Goal: Task Accomplishment & Management: Complete application form

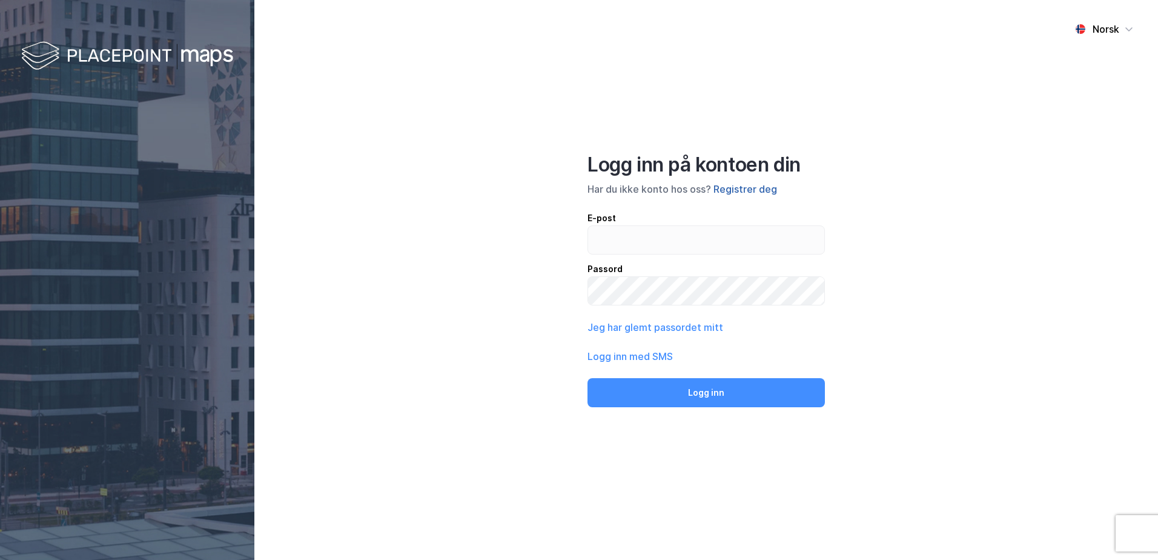
click at [751, 191] on button "Registrer deg" at bounding box center [746, 189] width 64 height 15
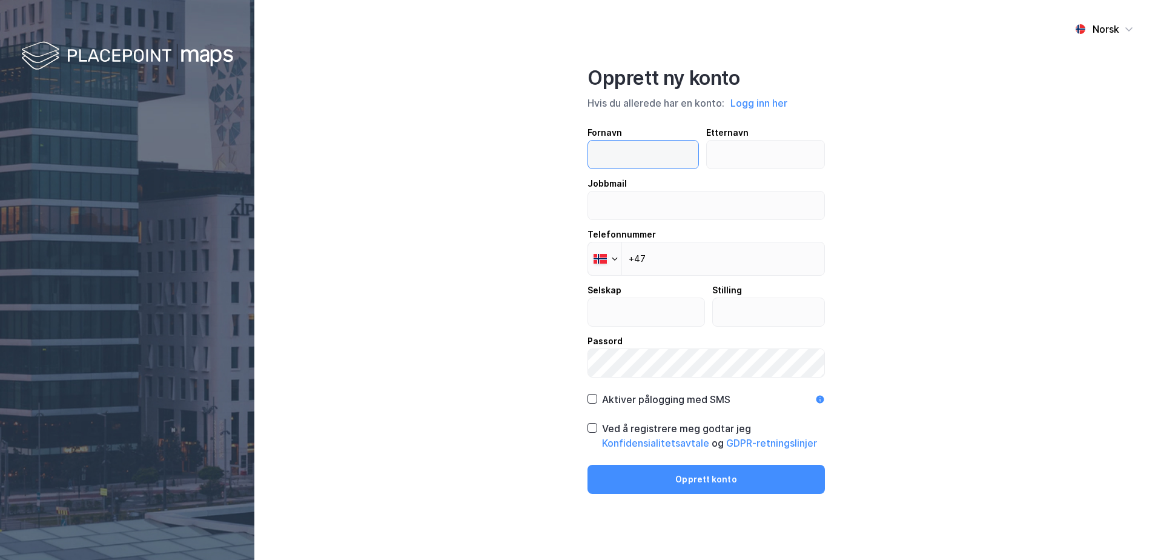
click at [622, 154] on input "text" at bounding box center [643, 155] width 110 height 28
type input "hanne"
click at [744, 153] on input "text" at bounding box center [766, 155] width 118 height 28
type input "[PERSON_NAME]"
click at [600, 156] on input "hanne" at bounding box center [643, 155] width 110 height 28
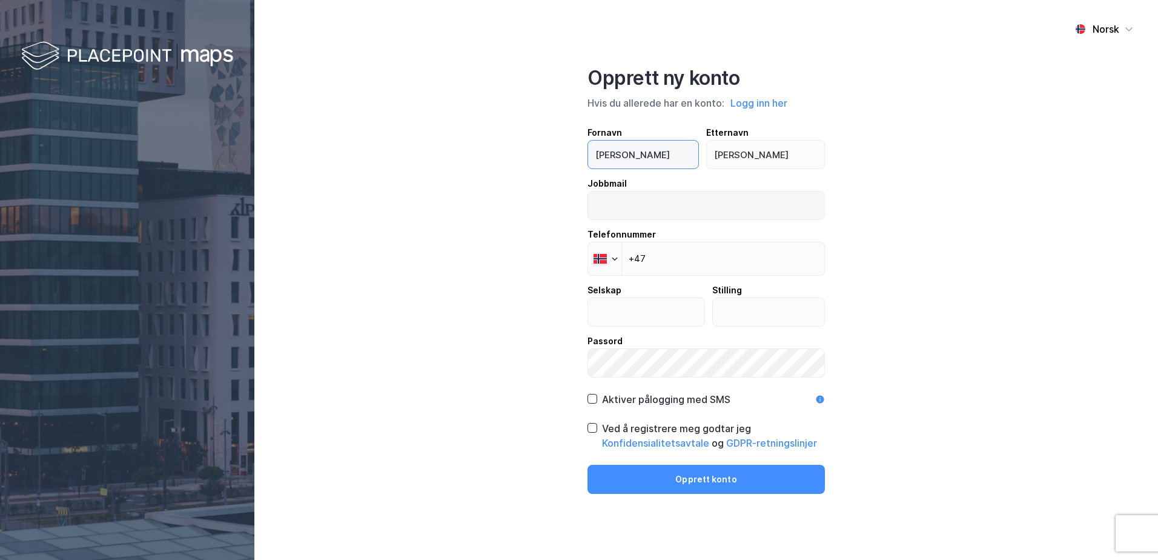
type input "[PERSON_NAME]"
click at [604, 204] on input "email" at bounding box center [706, 205] width 236 height 28
type input "[EMAIL_ADDRESS][PERSON_NAME][DOMAIN_NAME]"
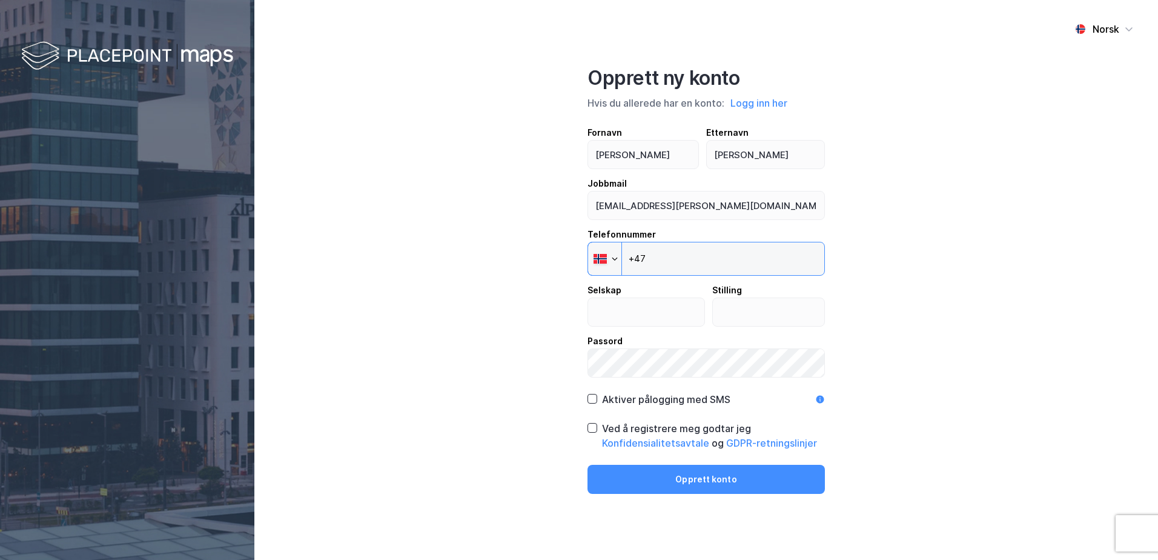
click at [671, 256] on input "+47" at bounding box center [706, 259] width 237 height 34
type input "[PHONE_NUMBER]"
click at [652, 307] on input "text" at bounding box center [646, 312] width 116 height 28
type input "Handelsbanken"
click at [774, 307] on input "text" at bounding box center [769, 312] width 112 height 28
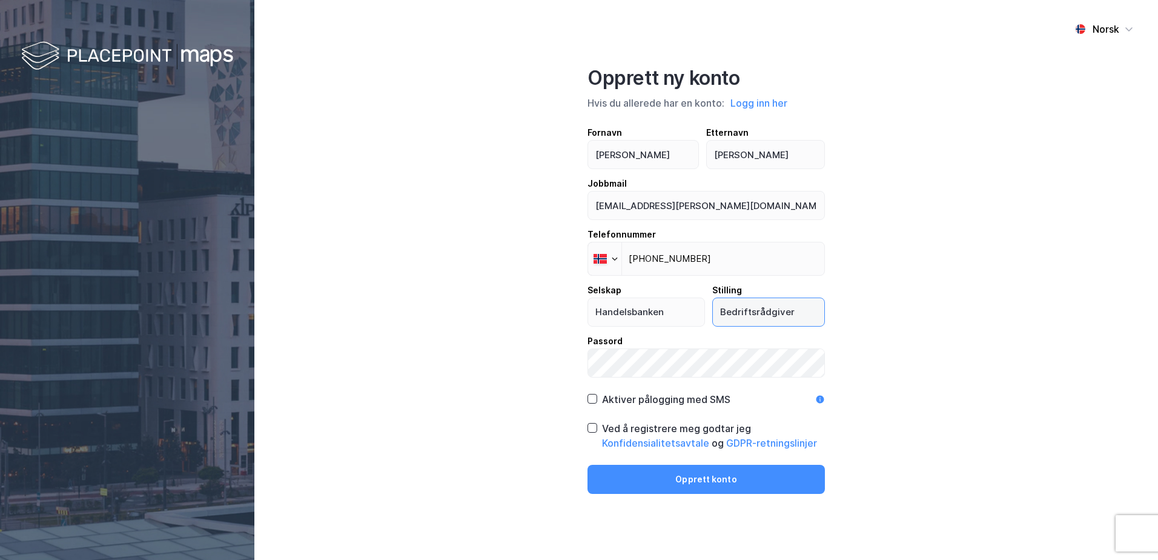
type input "Bedriftsrådgiver"
click at [595, 399] on icon at bounding box center [592, 398] width 8 height 8
click at [590, 431] on icon at bounding box center [592, 427] width 8 height 8
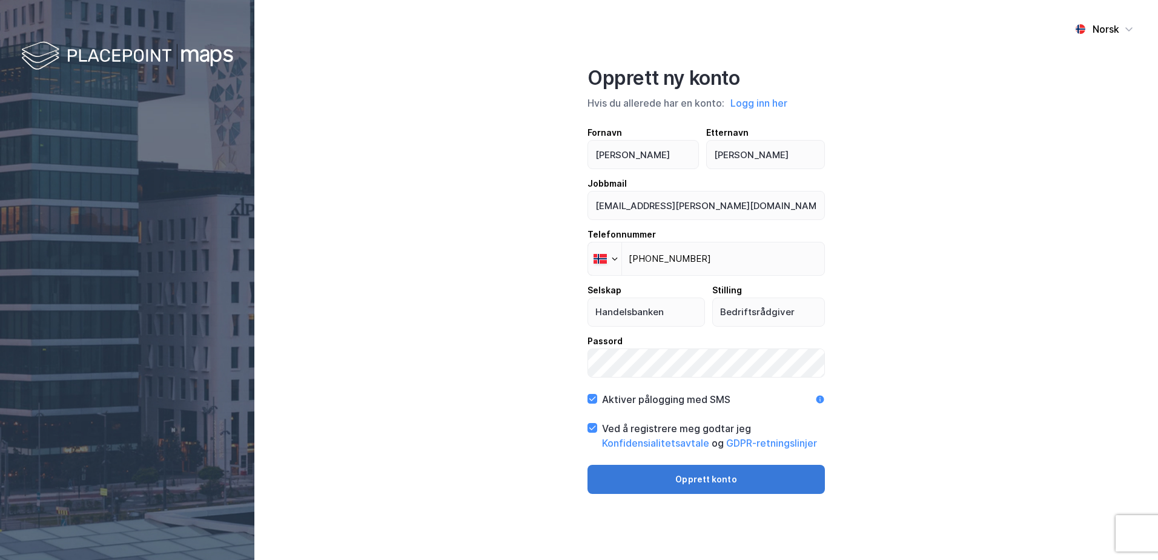
click at [692, 482] on button "Opprett konto" at bounding box center [706, 479] width 237 height 29
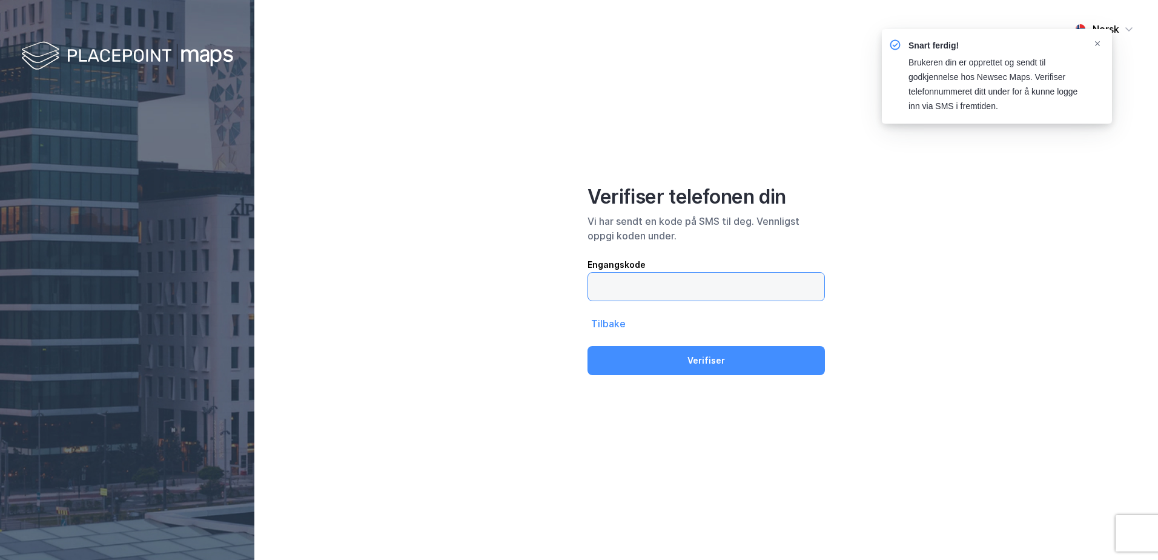
click at [615, 286] on input "text" at bounding box center [706, 287] width 236 height 28
type input "208432"
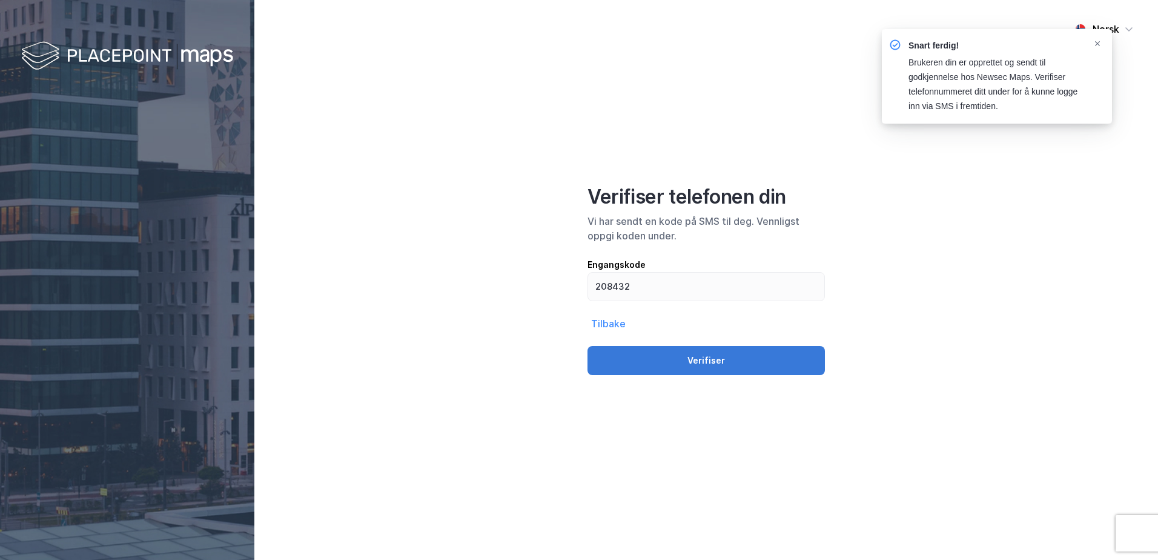
click at [700, 362] on button "Verifiser" at bounding box center [706, 360] width 237 height 29
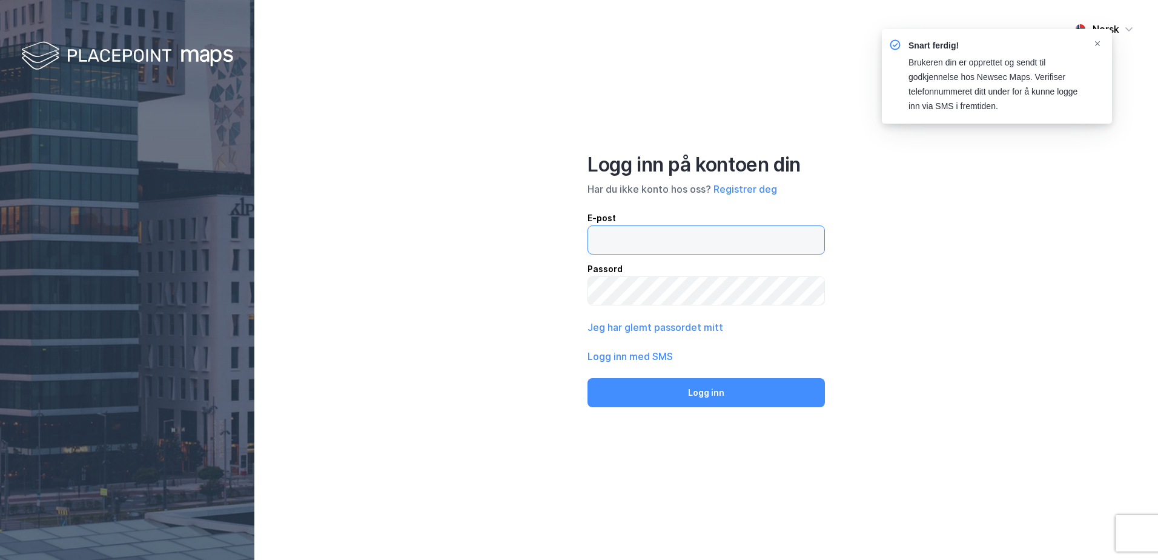
click at [631, 243] on input "email" at bounding box center [706, 240] width 236 height 28
type input "[EMAIL_ADDRESS][PERSON_NAME][DOMAIN_NAME]"
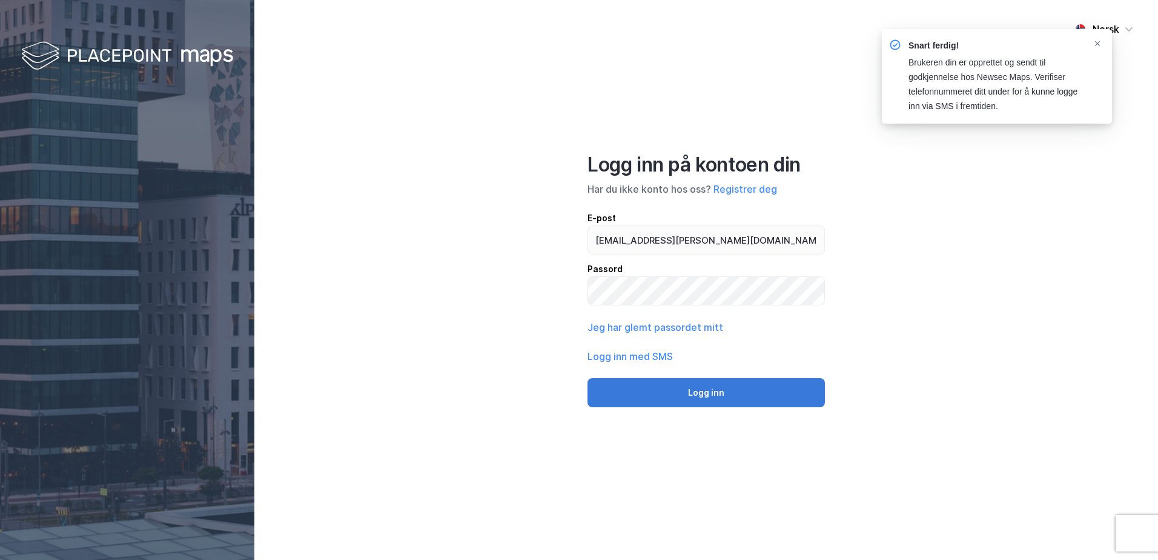
click at [691, 394] on button "Logg inn" at bounding box center [706, 392] width 237 height 29
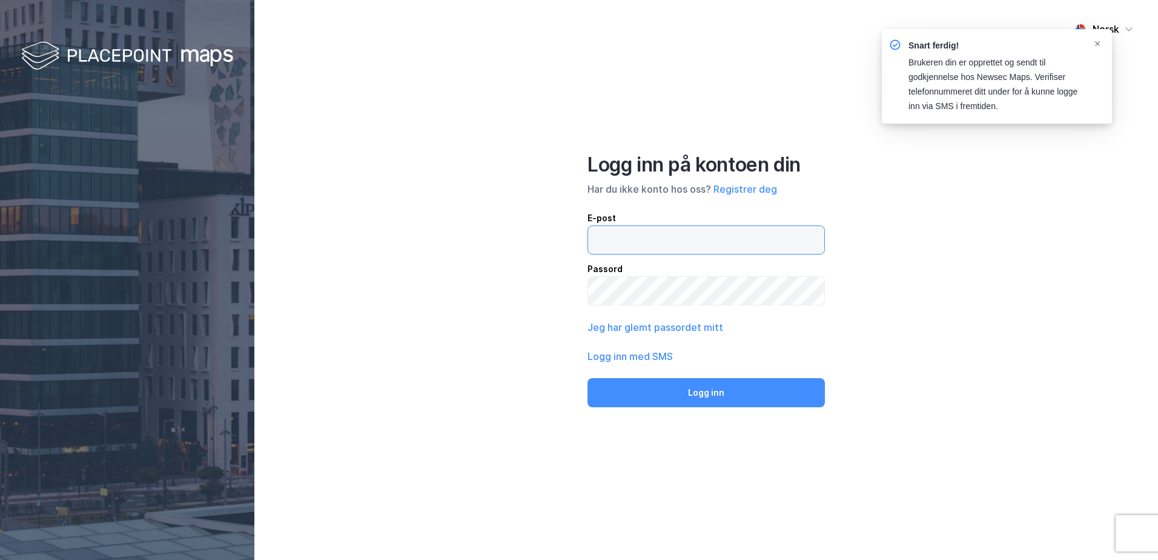
click at [679, 240] on input "email" at bounding box center [706, 240] width 236 height 28
click at [1094, 41] on icon "Notifications Alt+T" at bounding box center [1097, 43] width 7 height 7
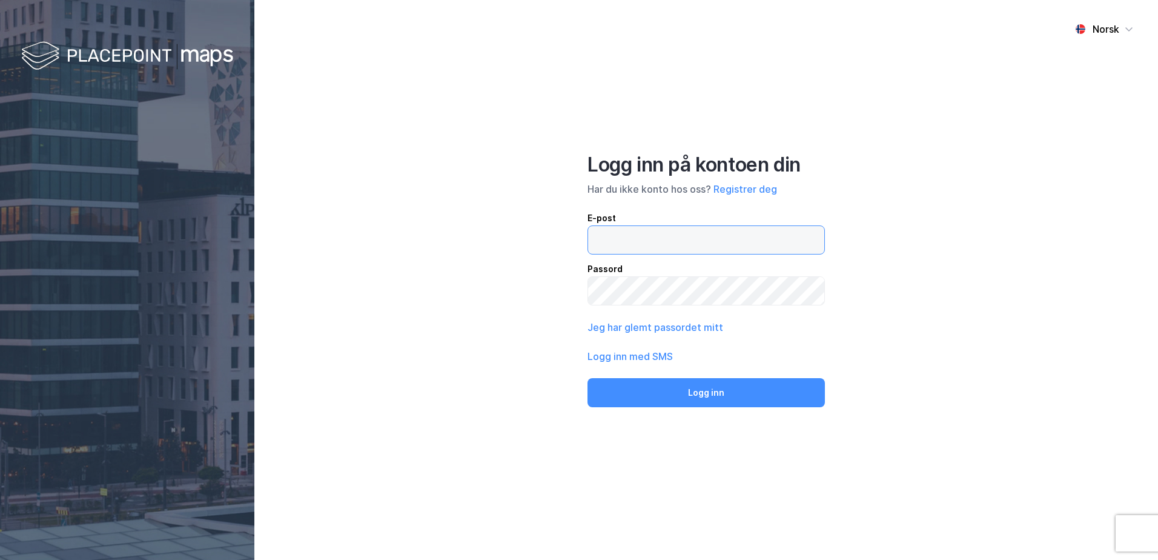
click at [631, 228] on input "email" at bounding box center [706, 240] width 236 height 28
type input "[EMAIL_ADDRESS][PERSON_NAME][DOMAIN_NAME]"
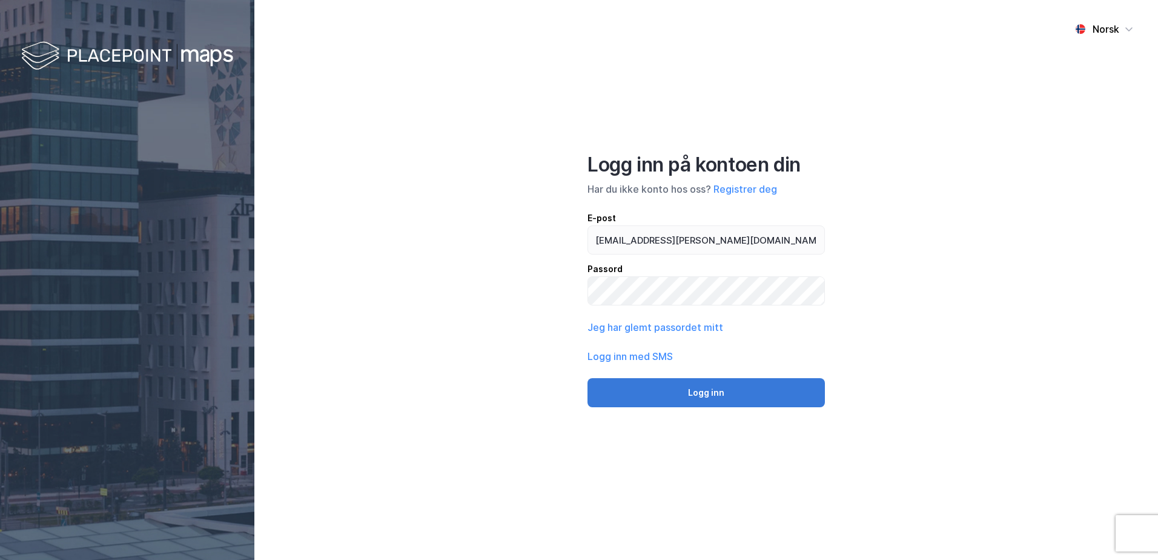
click at [701, 392] on button "Logg inn" at bounding box center [706, 392] width 237 height 29
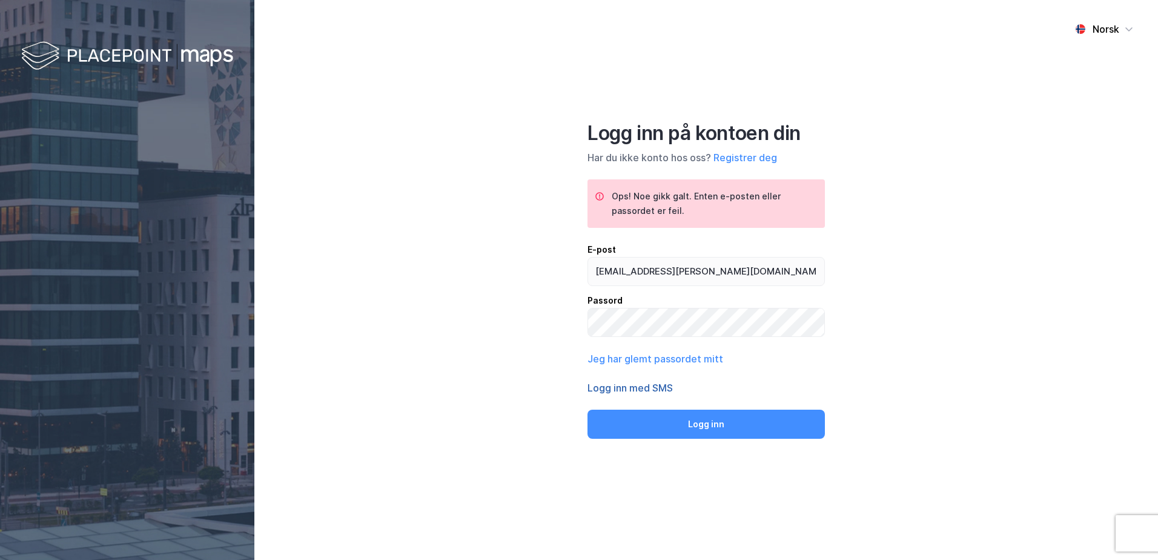
click at [639, 386] on button "Logg inn med SMS" at bounding box center [630, 387] width 85 height 15
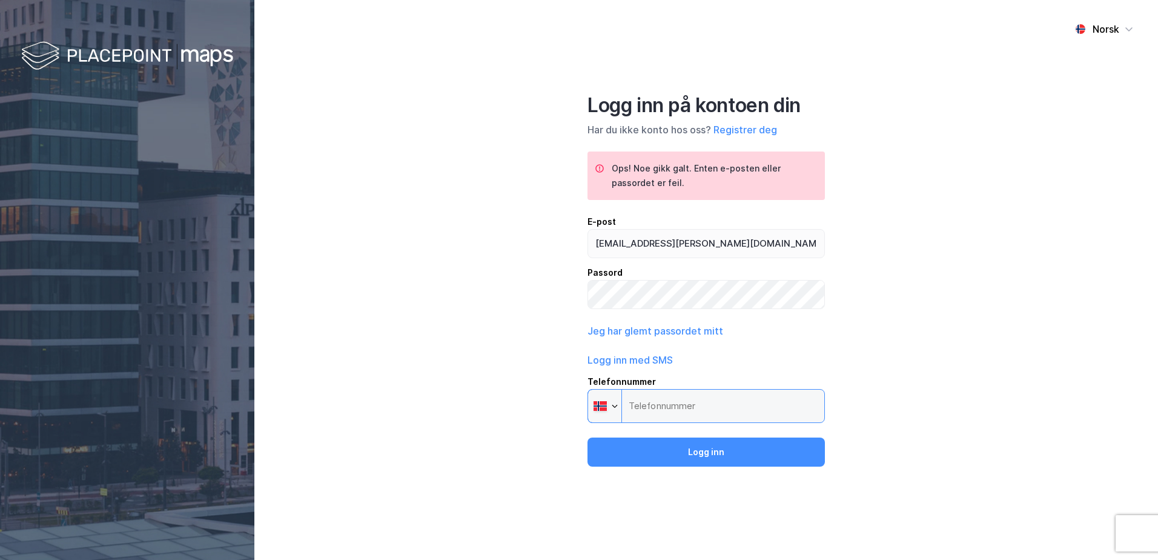
click at [655, 401] on input "Telefonnummer Phone" at bounding box center [706, 406] width 237 height 34
click at [655, 405] on input "Telefonnummer Phone" at bounding box center [706, 406] width 237 height 34
click at [681, 399] on input "Telefonnummer Phone" at bounding box center [706, 406] width 237 height 34
click at [615, 408] on div at bounding box center [614, 405] width 7 height 7
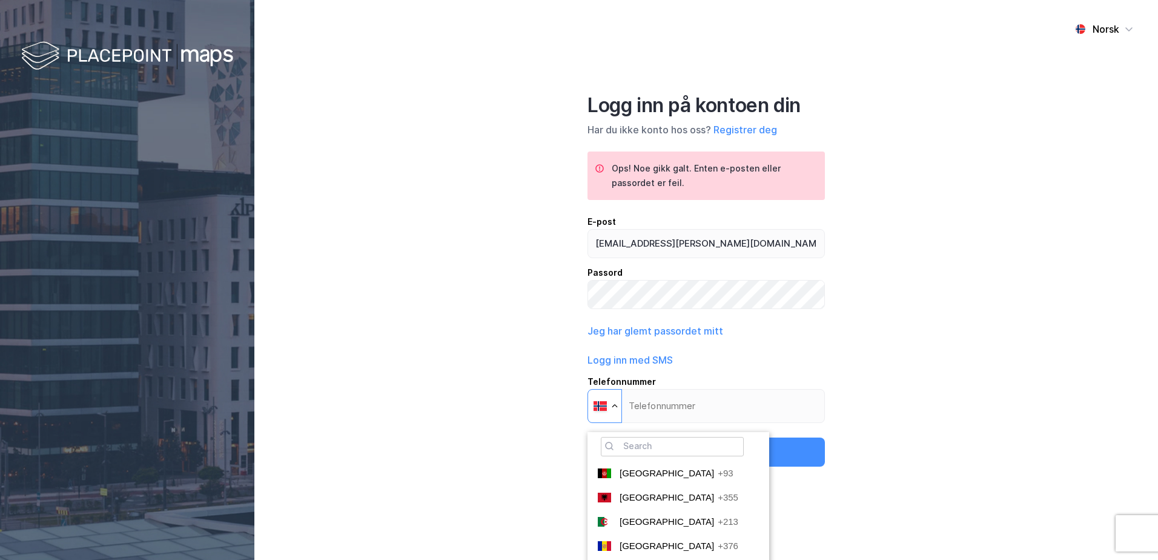
scroll to position [3310, 0]
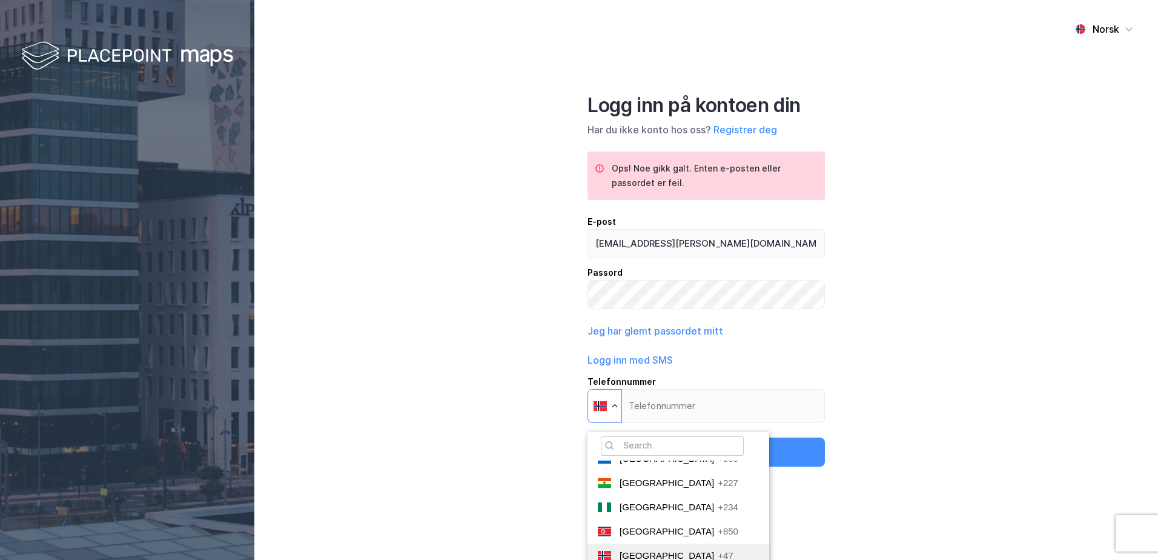
click at [615, 408] on div at bounding box center [604, 405] width 33 height 33
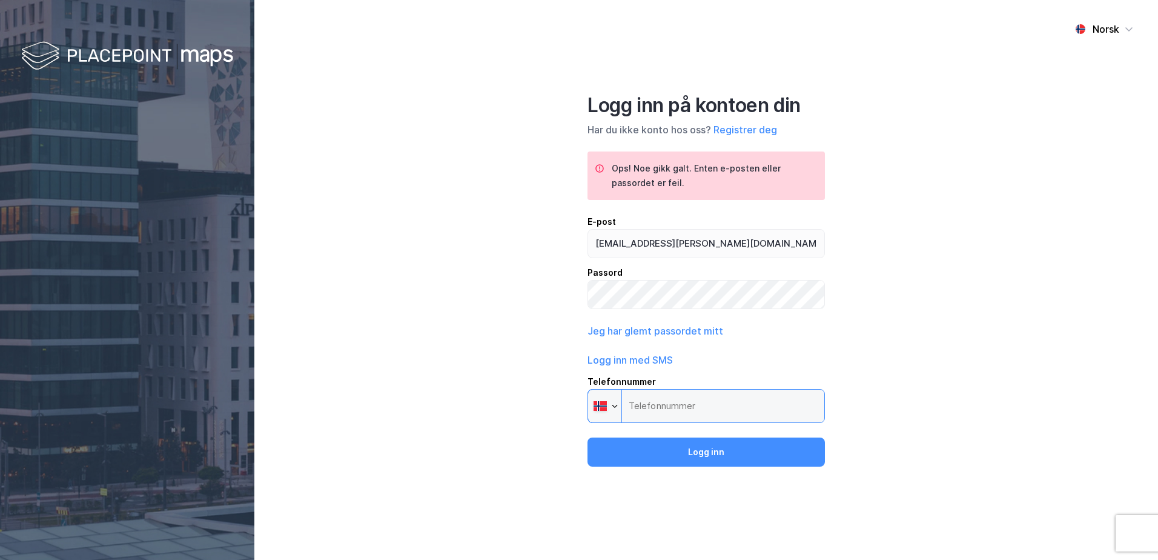
click at [669, 416] on input "Telefonnummer Phone" at bounding box center [706, 406] width 237 height 34
click at [638, 355] on button "Logg inn med SMS" at bounding box center [630, 360] width 85 height 15
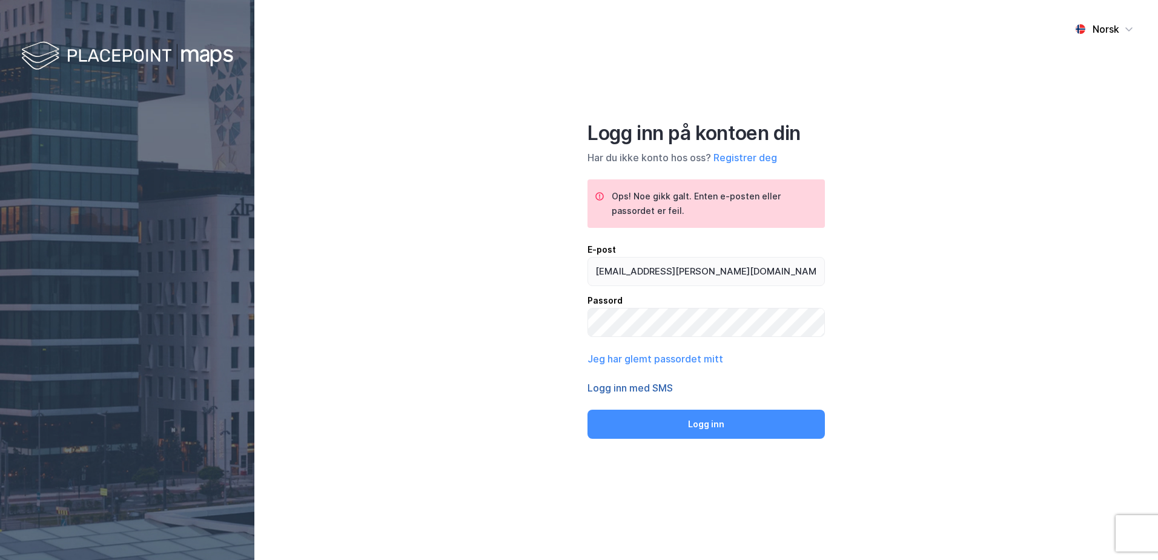
click at [643, 388] on button "Logg inn med SMS" at bounding box center [630, 387] width 85 height 15
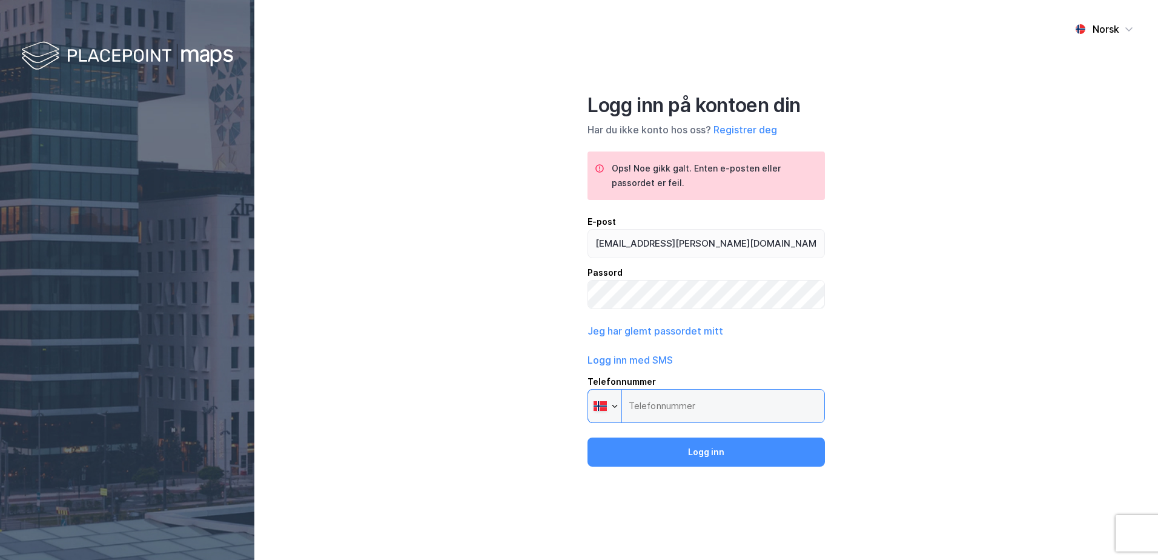
click at [658, 409] on input "Telefonnummer Phone" at bounding box center [706, 406] width 237 height 34
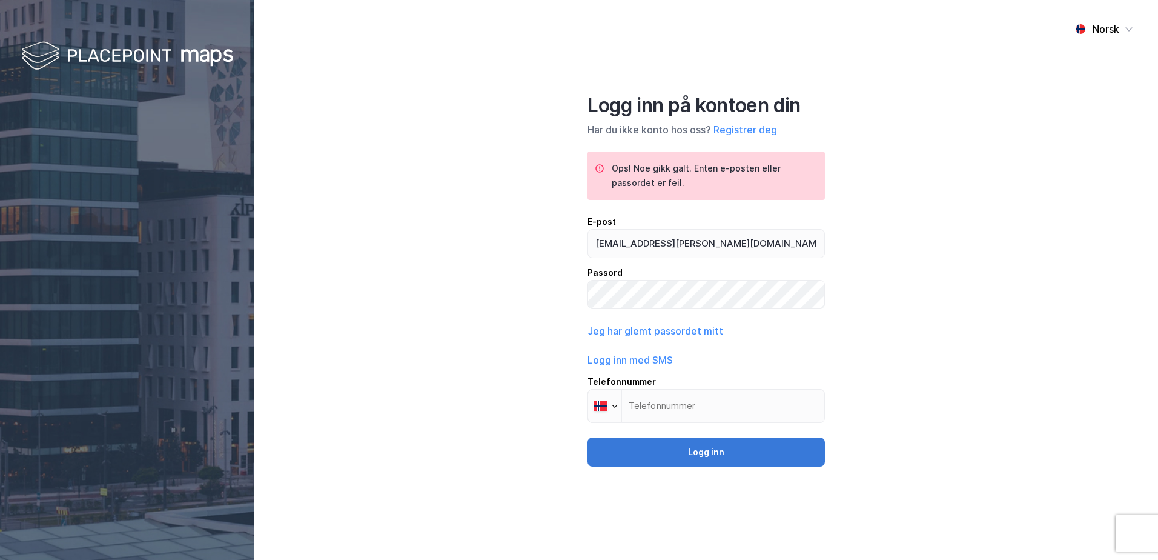
click at [705, 453] on button "Logg inn" at bounding box center [706, 451] width 237 height 29
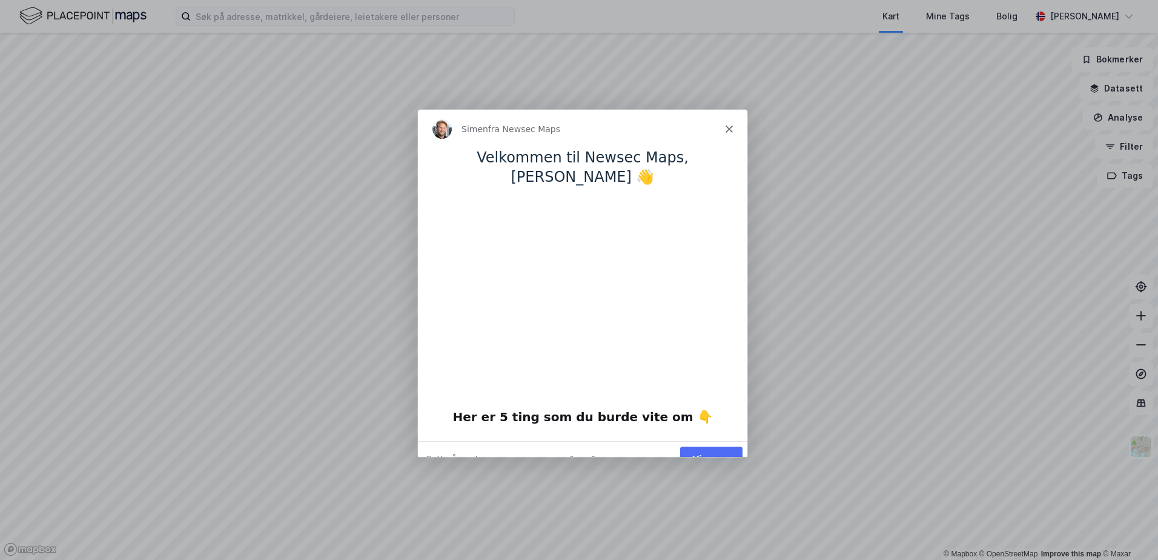
click at [702, 446] on button "Vis meg" at bounding box center [711, 458] width 62 height 25
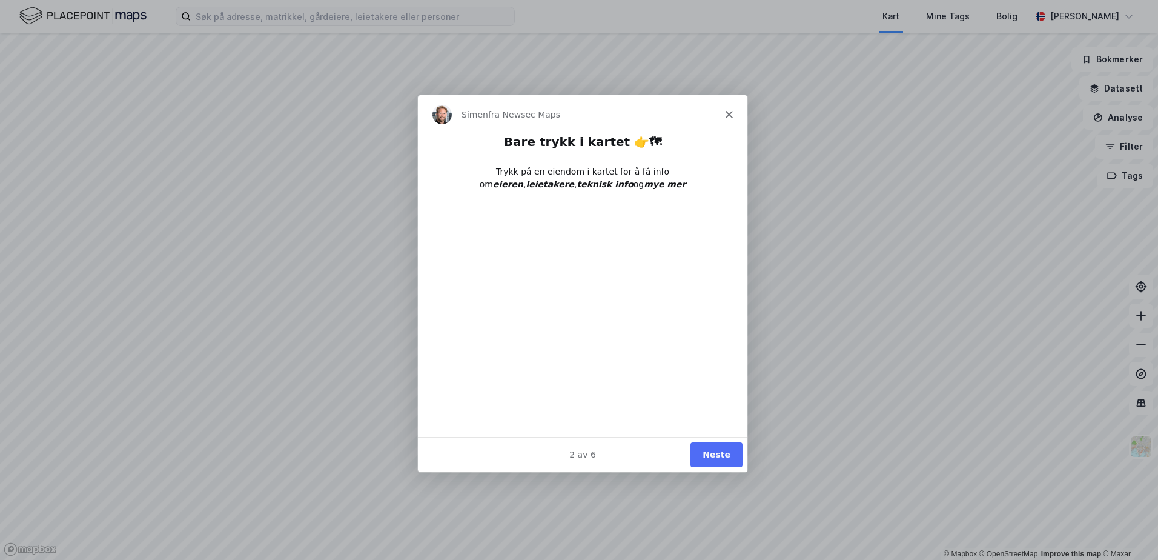
click at [704, 457] on button "Neste" at bounding box center [716, 454] width 52 height 25
click at [703, 455] on button "Neste" at bounding box center [716, 454] width 52 height 25
click at [707, 459] on button "Neste" at bounding box center [716, 454] width 52 height 25
click at [707, 459] on button "Ferdig" at bounding box center [715, 454] width 55 height 25
